Goal: Information Seeking & Learning: Learn about a topic

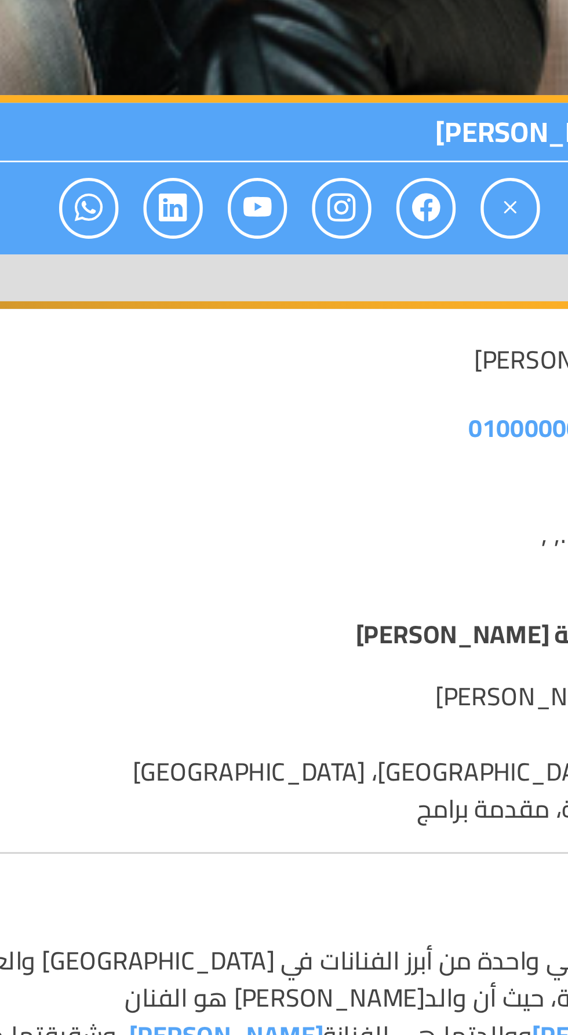
scroll to position [231, 0]
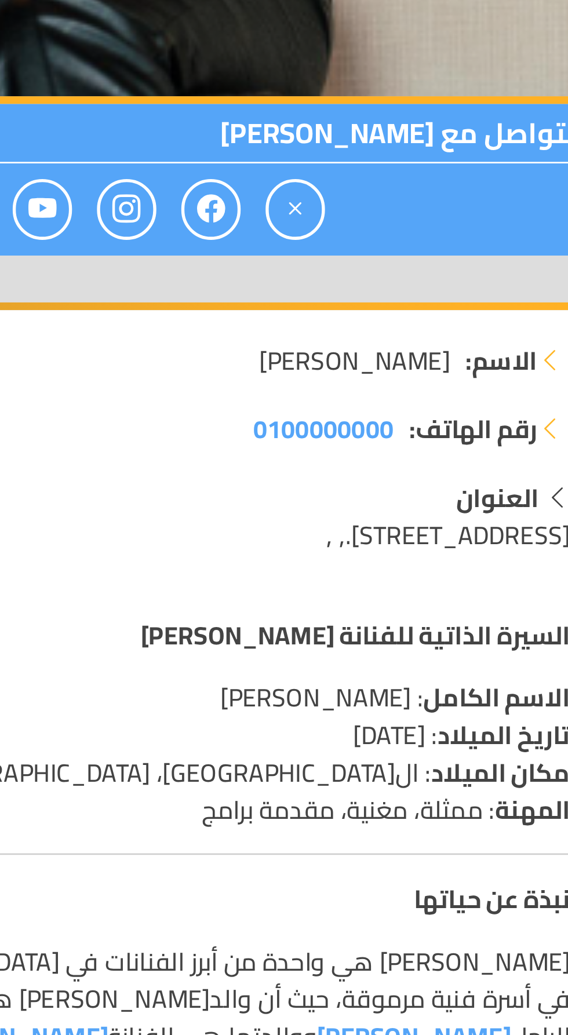
click at [255, 535] on p "السيرة الذاتية للفنانة [PERSON_NAME]" at bounding box center [284, 534] width 361 height 14
click at [362, 459] on span "0100000000" at bounding box center [373, 457] width 52 height 17
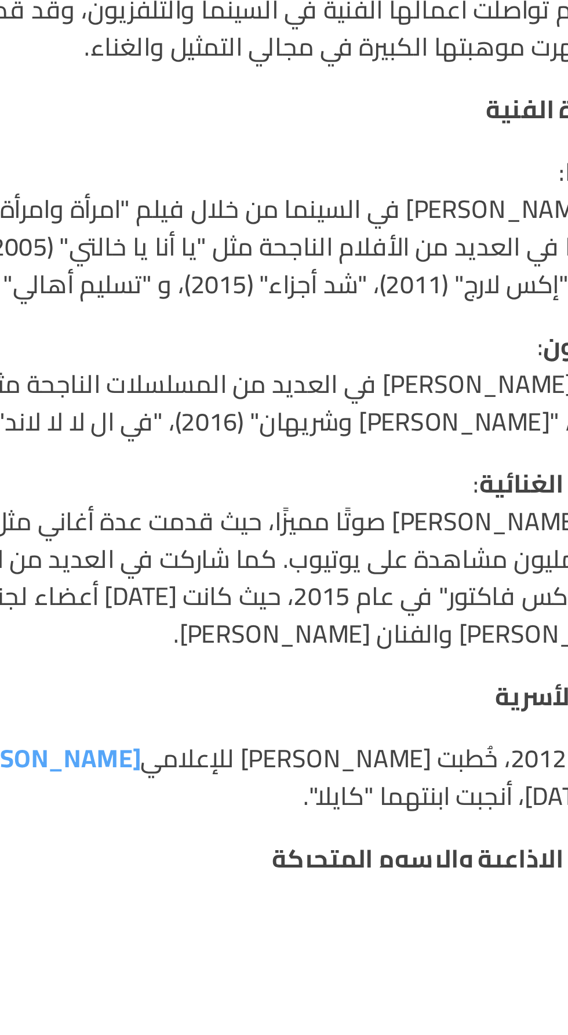
scroll to position [314, 0]
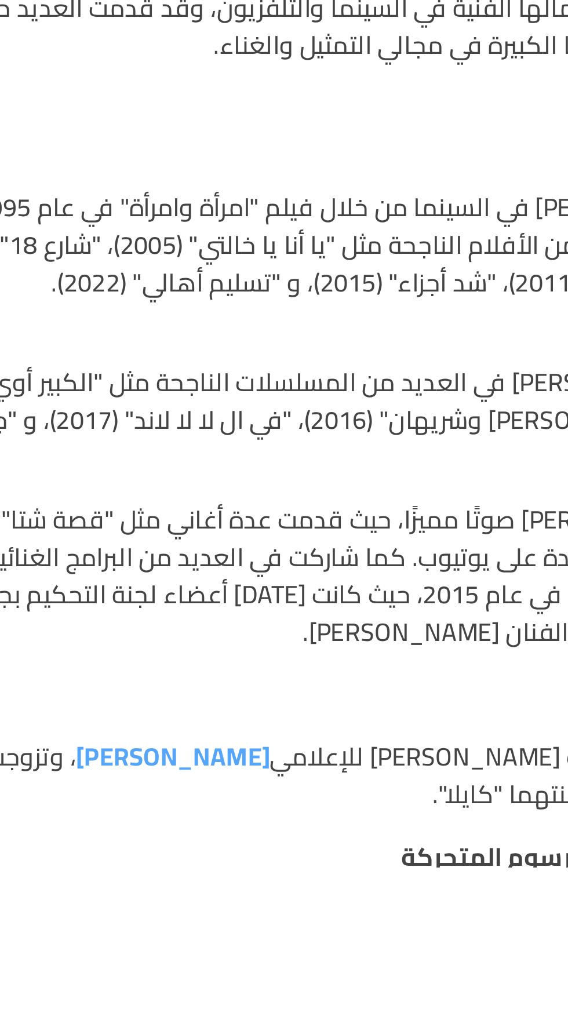
click at [271, 985] on link "[PERSON_NAME]" at bounding box center [239, 993] width 72 height 17
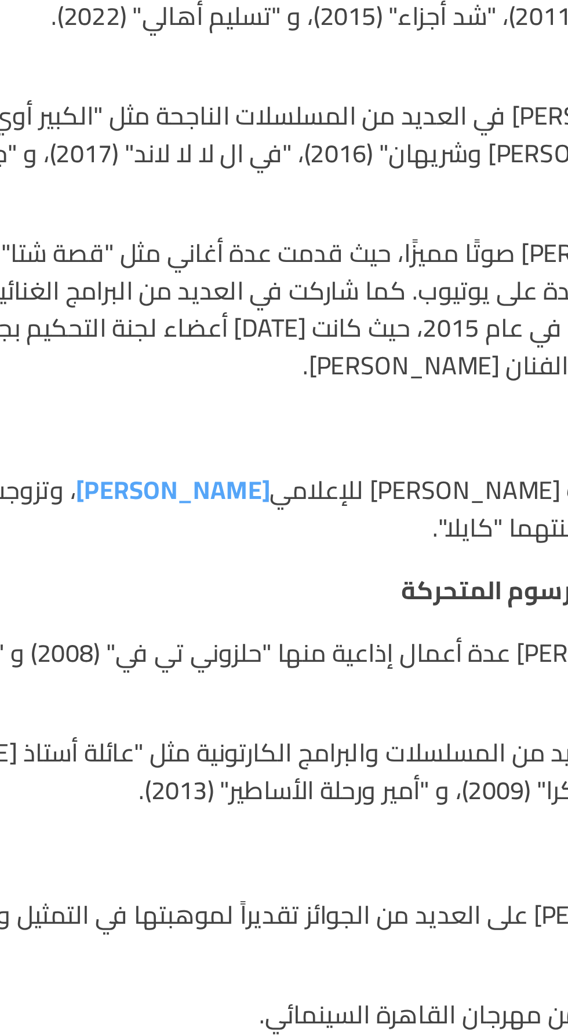
scroll to position [489, 0]
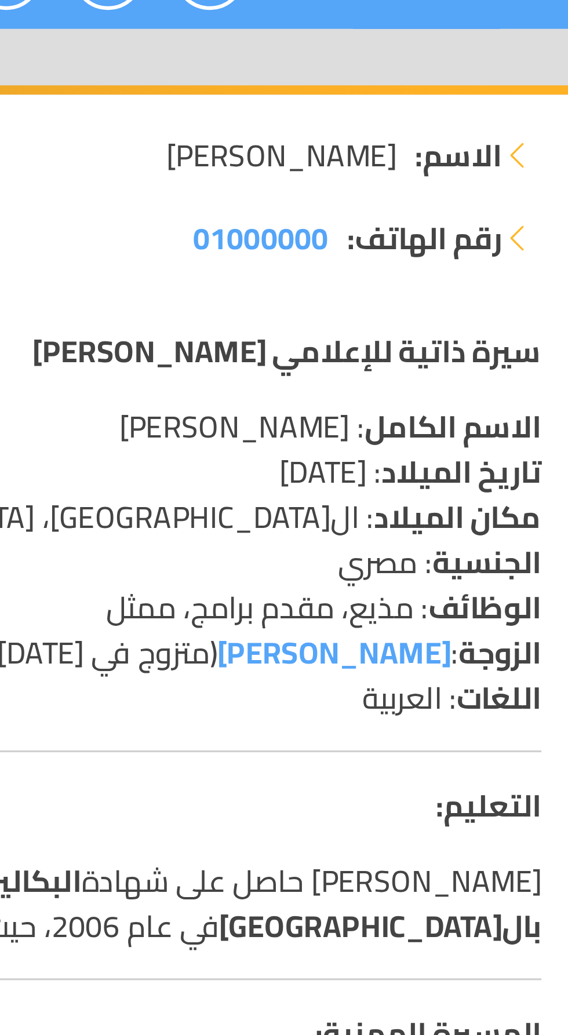
scroll to position [374, 0]
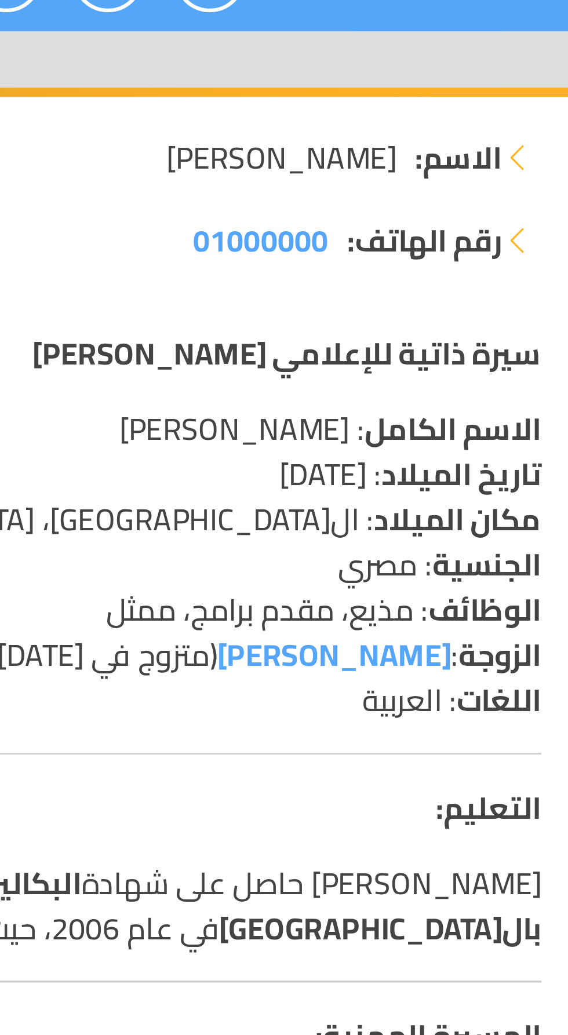
click at [413, 450] on link "[PERSON_NAME]" at bounding box center [401, 458] width 72 height 17
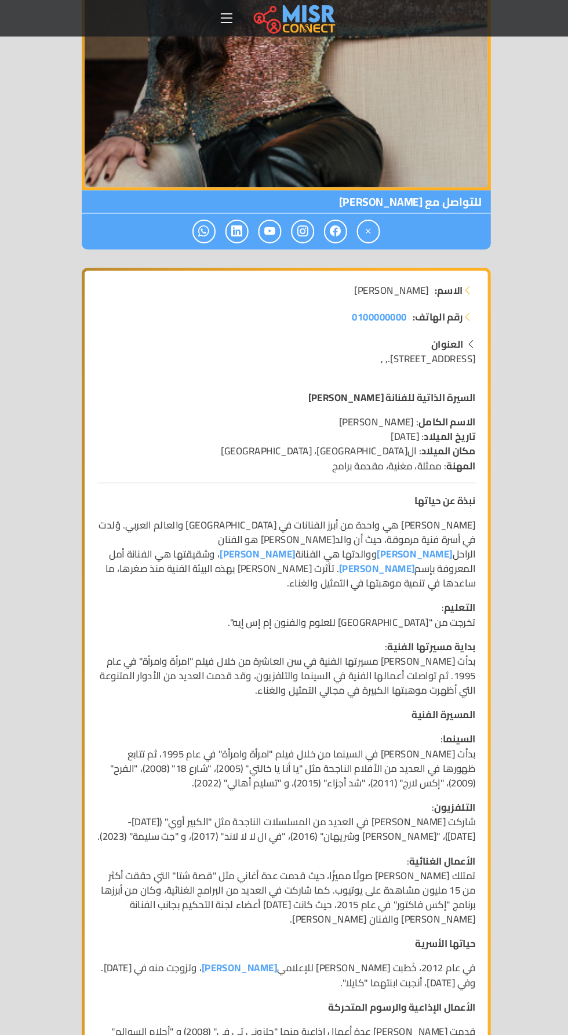
scroll to position [351, 0]
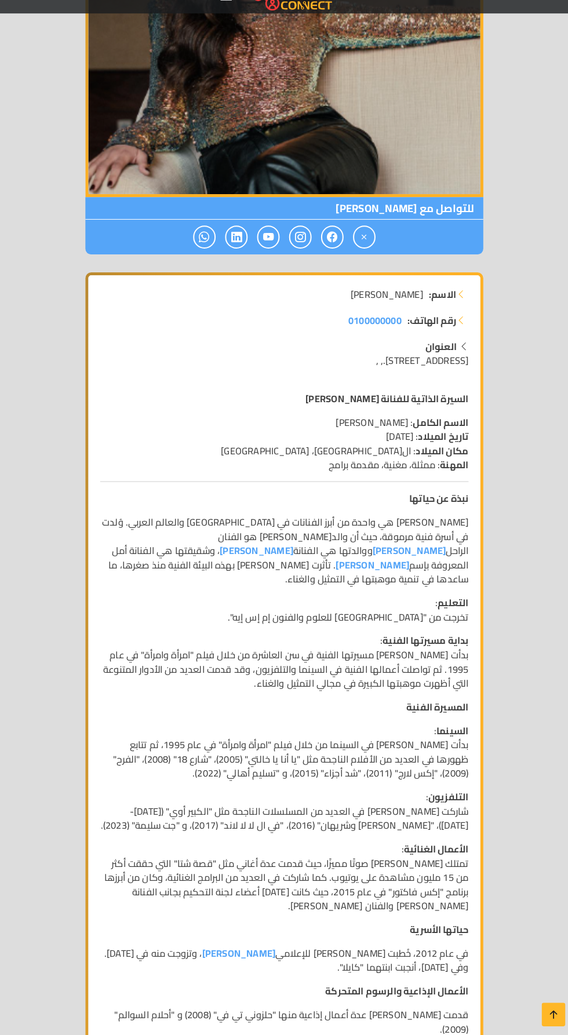
click at [343, 730] on p "السينما : بدأت دنيا في السينما من خلال فيلم "امرأة وامرأة" في عام 1995، ثم تتاب…" at bounding box center [284, 758] width 361 height 56
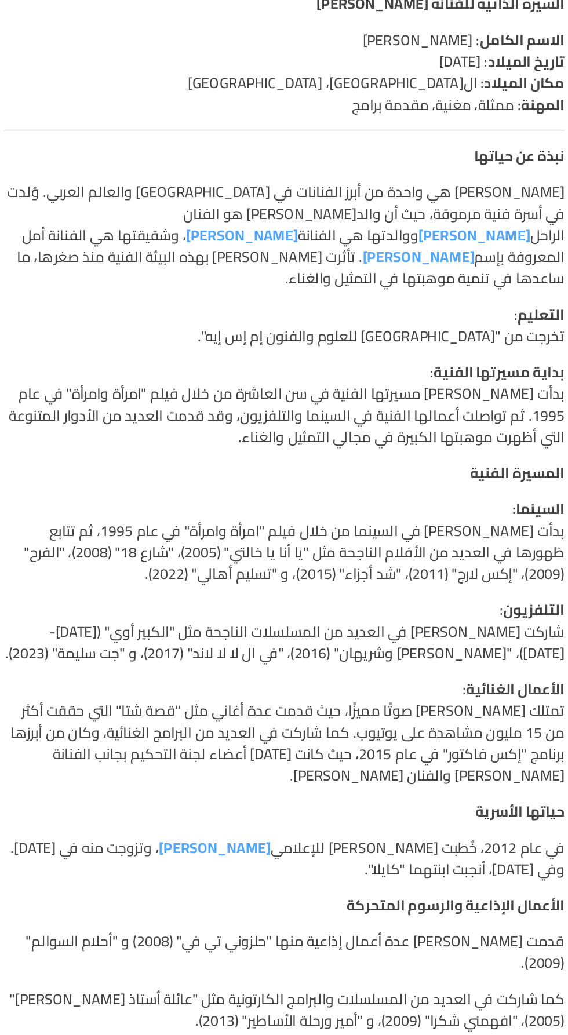
scroll to position [394, 0]
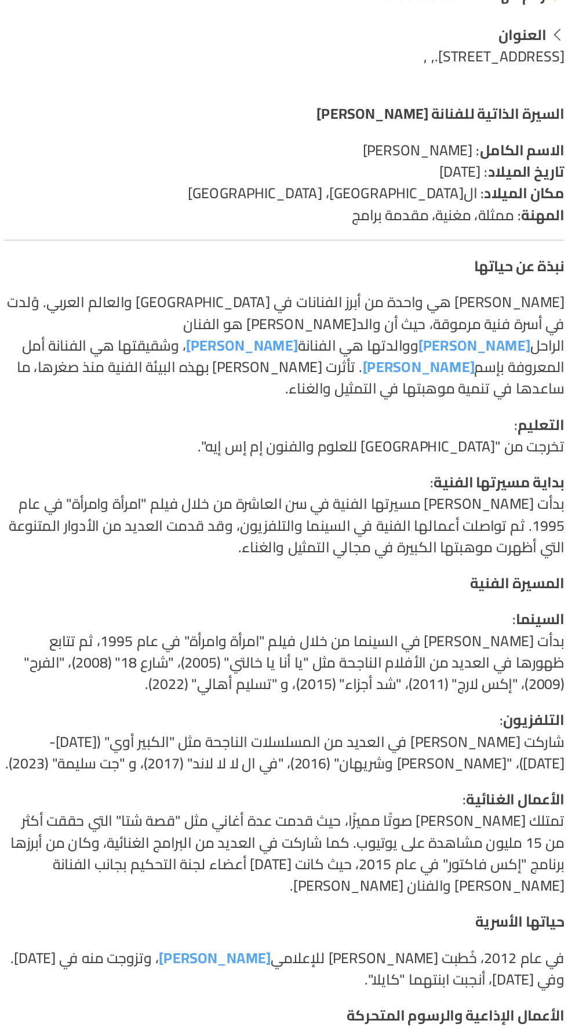
click at [294, 525] on p "دنيا سمير غانم هي واحدة من أبرز الفنانات في مصر والعالم العربي. وُلدت في أسرة ف…" at bounding box center [284, 520] width 361 height 70
click at [334, 525] on link "[PERSON_NAME]" at bounding box center [370, 533] width 72 height 17
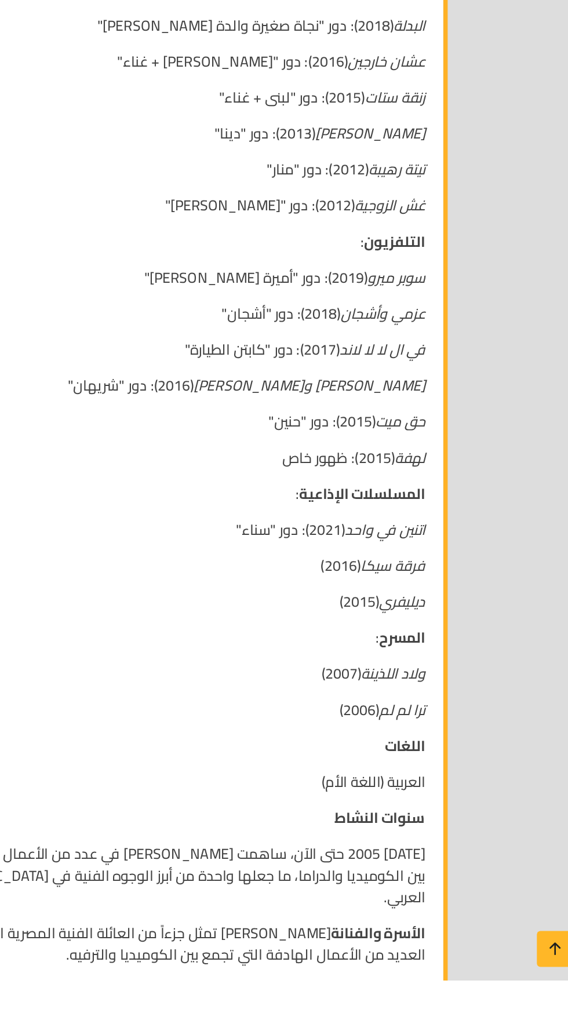
scroll to position [638, 0]
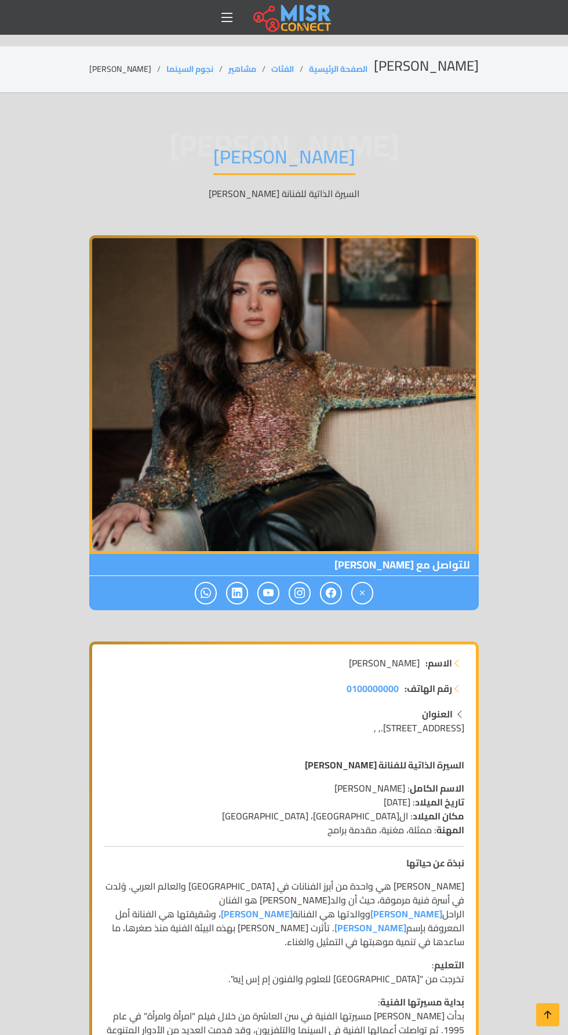
scroll to position [497, 0]
